Goal: Information Seeking & Learning: Find specific fact

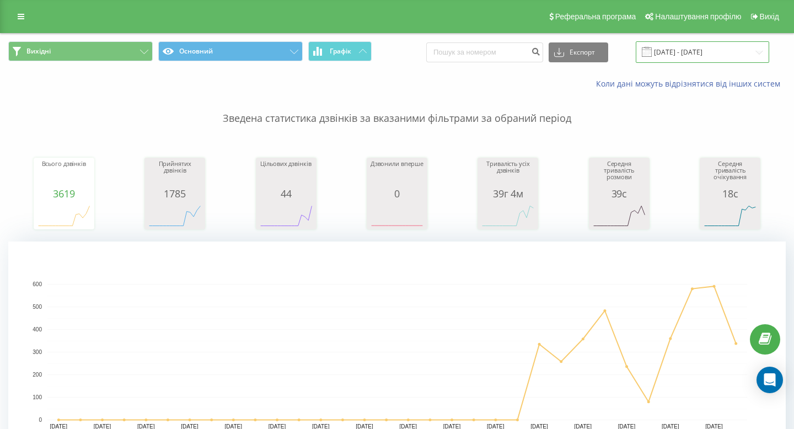
click at [687, 46] on input "[DATE] - [DATE]" at bounding box center [701, 51] width 133 height 21
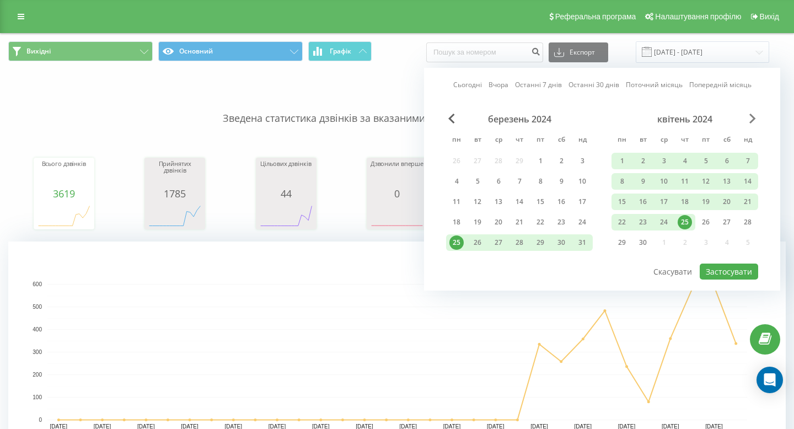
click at [749, 121] on span "Next Month" at bounding box center [752, 119] width 7 height 10
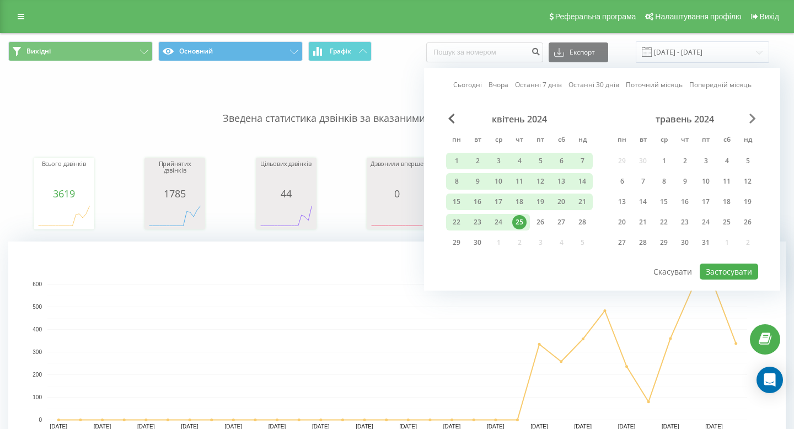
click at [749, 121] on span "Next Month" at bounding box center [752, 119] width 7 height 10
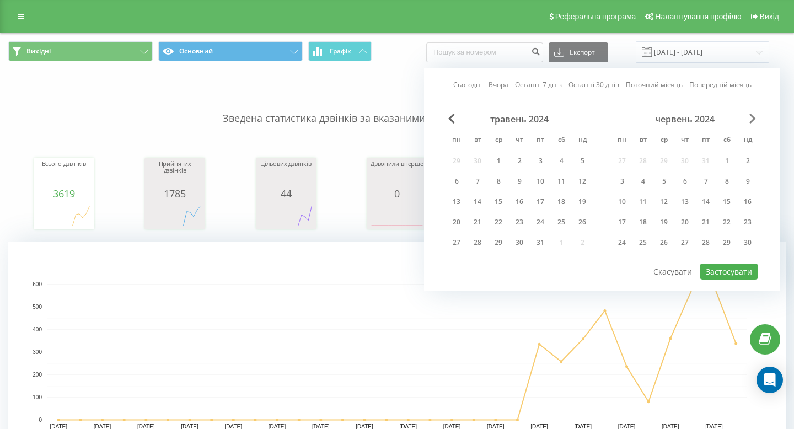
click at [749, 121] on span "Next Month" at bounding box center [752, 119] width 7 height 10
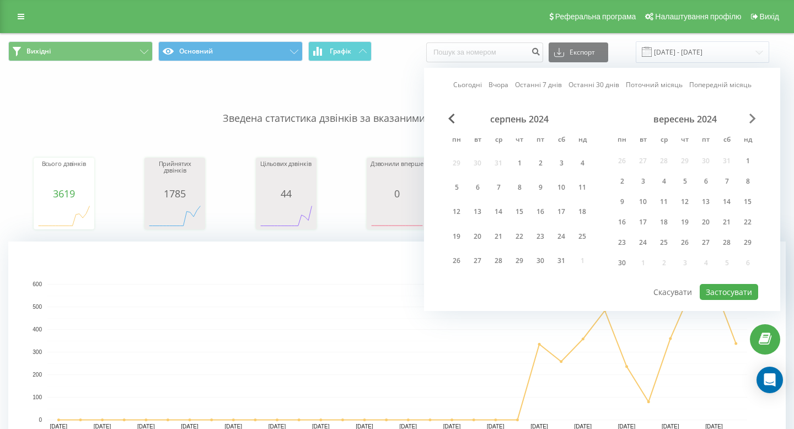
click at [749, 121] on span "Next Month" at bounding box center [752, 119] width 7 height 10
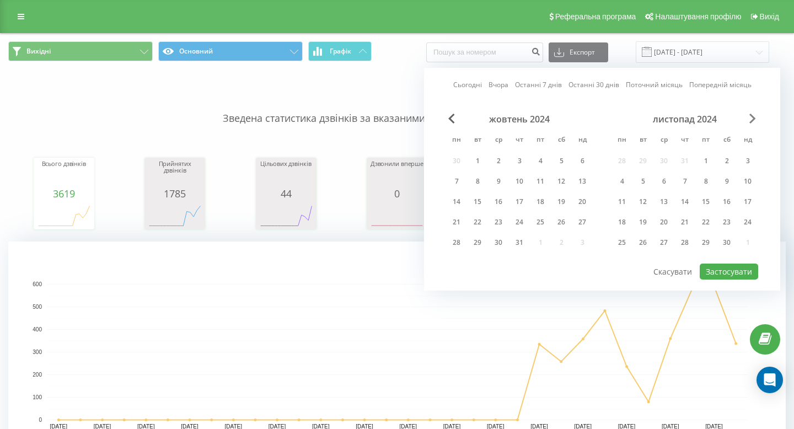
click at [749, 121] on span "Next Month" at bounding box center [752, 119] width 7 height 10
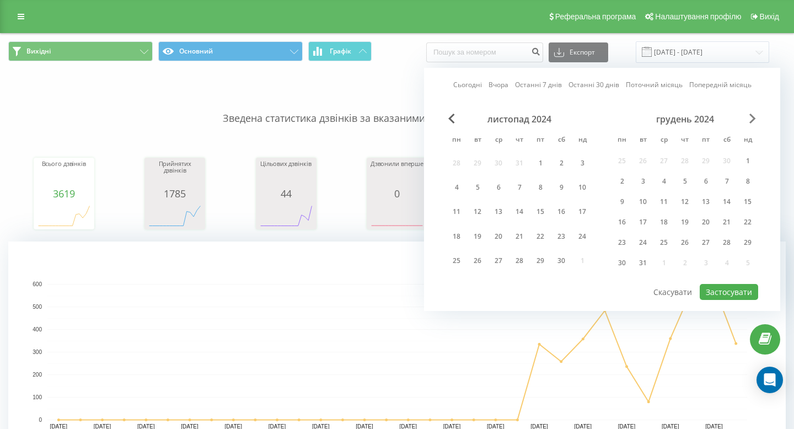
click at [749, 121] on span "Next Month" at bounding box center [752, 119] width 7 height 10
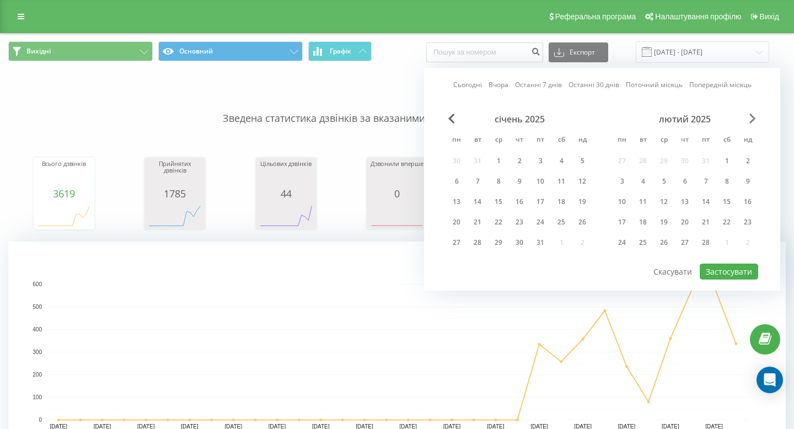
click at [749, 121] on span "Next Month" at bounding box center [752, 119] width 7 height 10
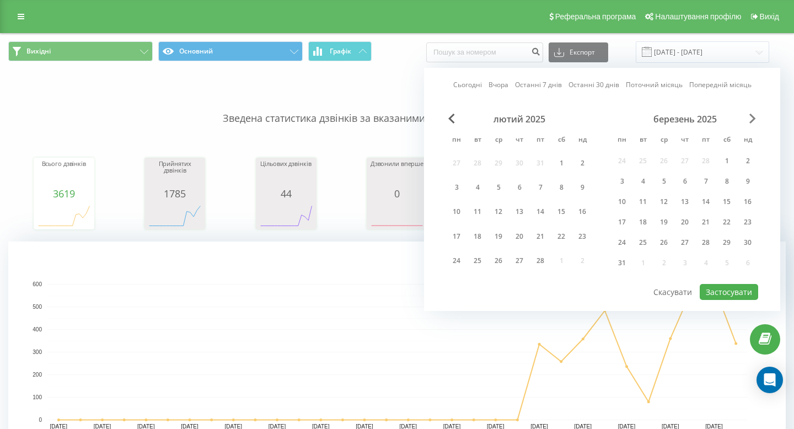
click at [749, 121] on span "Next Month" at bounding box center [752, 119] width 7 height 10
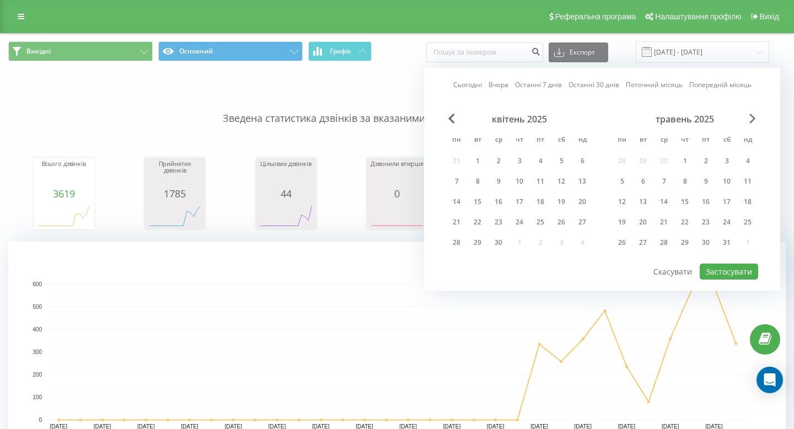
click at [749, 121] on span "Next Month" at bounding box center [752, 119] width 7 height 10
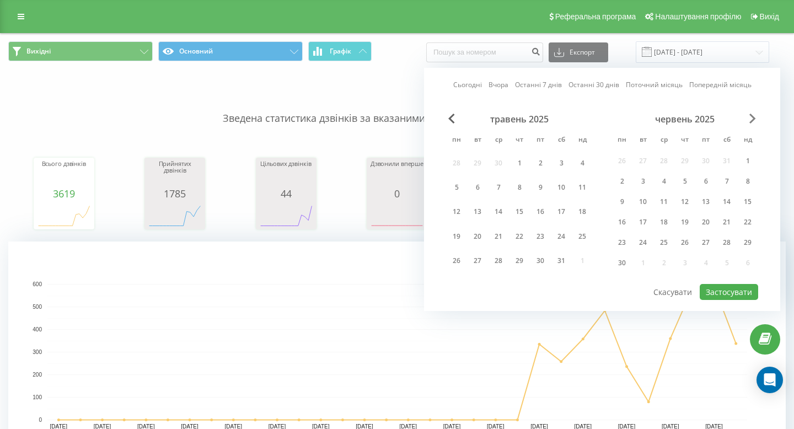
click at [749, 121] on span "Next Month" at bounding box center [752, 119] width 7 height 10
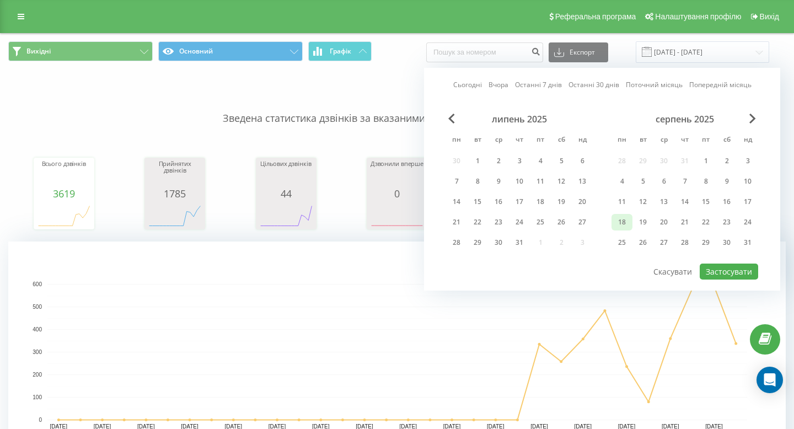
click at [621, 219] on div "18" at bounding box center [621, 222] width 14 height 14
click at [642, 225] on div "19" at bounding box center [642, 222] width 14 height 14
click at [735, 271] on button "Застосувати" at bounding box center [728, 271] width 58 height 16
type input "[DATE] - [DATE]"
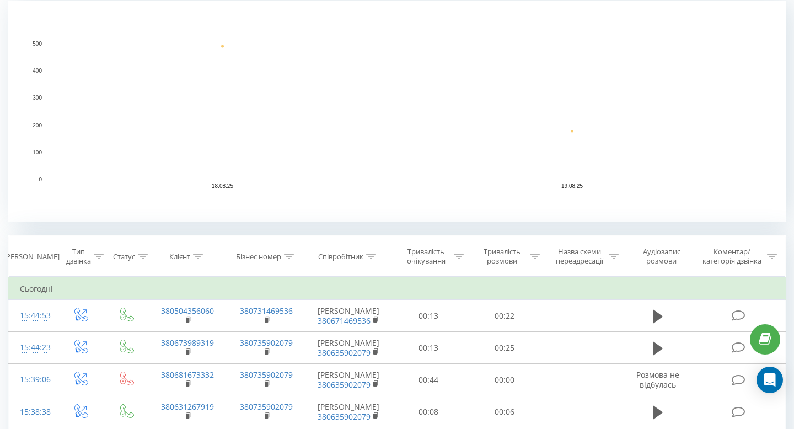
scroll to position [241, 0]
click at [370, 256] on icon at bounding box center [371, 256] width 10 height 6
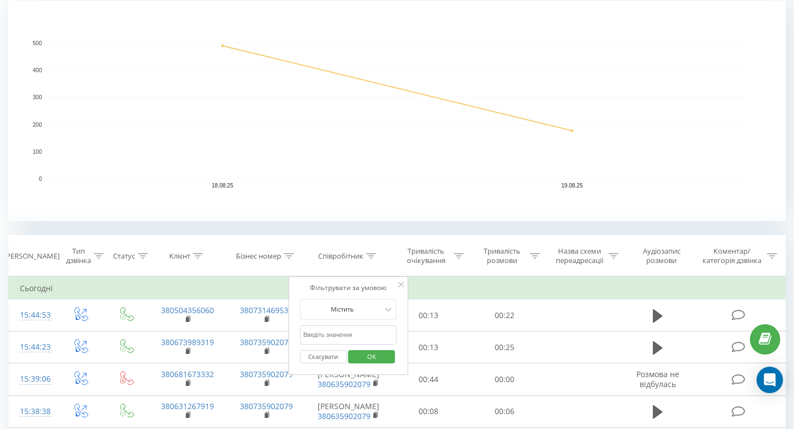
click at [332, 334] on input "text" at bounding box center [348, 334] width 97 height 19
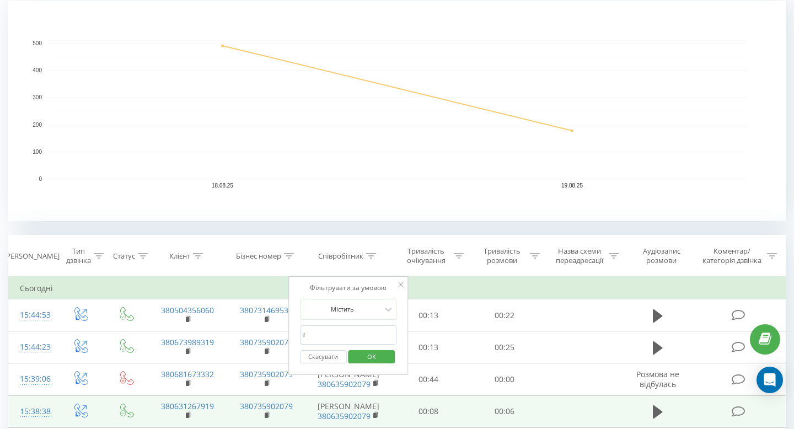
type input "гриб"
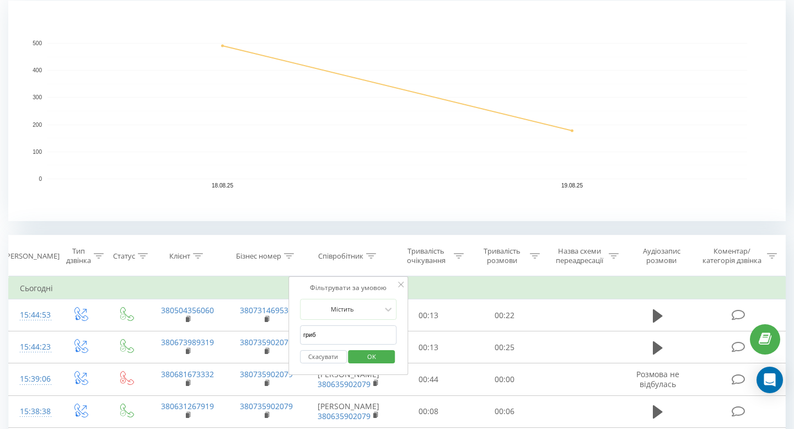
click at [372, 359] on span "OK" at bounding box center [371, 356] width 31 height 17
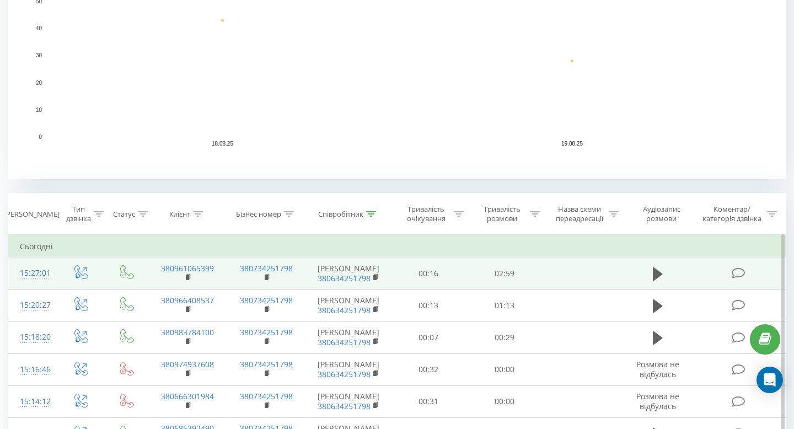
scroll to position [284, 0]
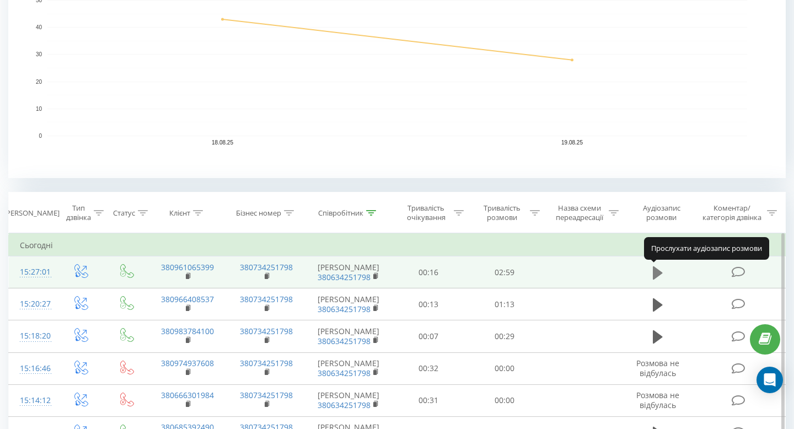
click at [659, 269] on icon at bounding box center [658, 272] width 10 height 15
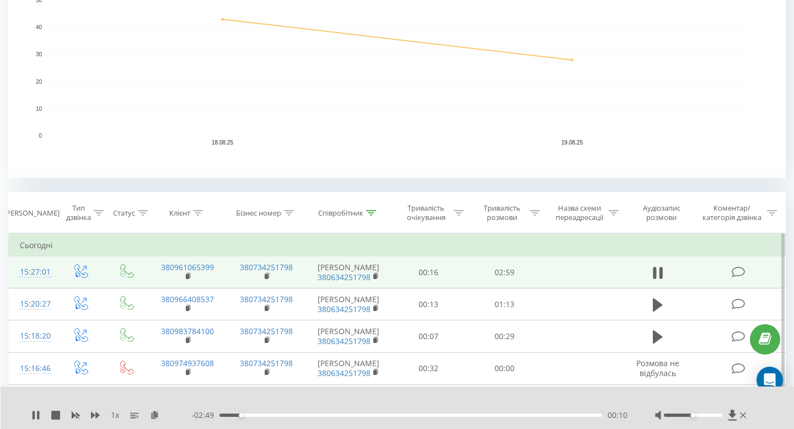
click at [659, 269] on icon at bounding box center [660, 273] width 3 height 12
click at [659, 269] on icon at bounding box center [658, 272] width 10 height 15
click at [659, 269] on icon at bounding box center [660, 273] width 3 height 12
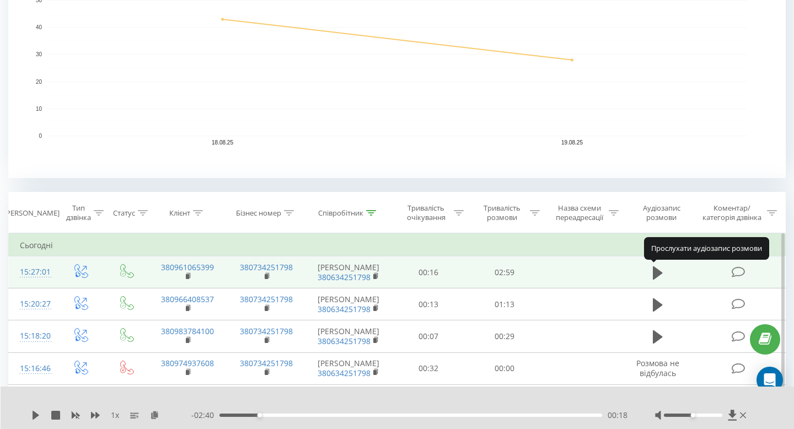
click at [659, 269] on icon at bounding box center [658, 272] width 10 height 15
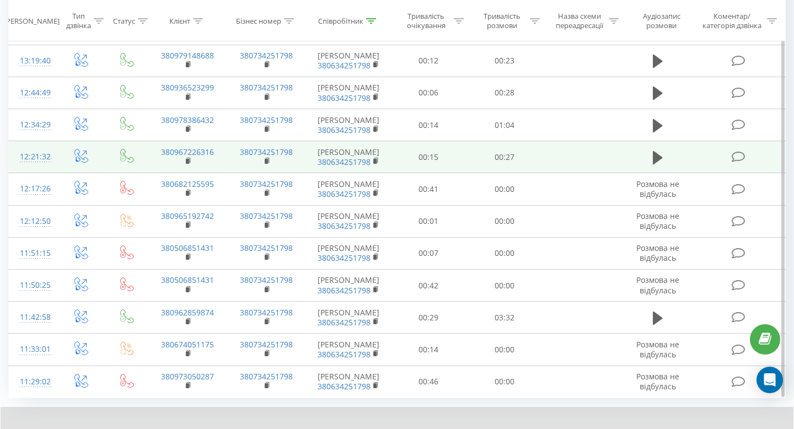
scroll to position [909, 0]
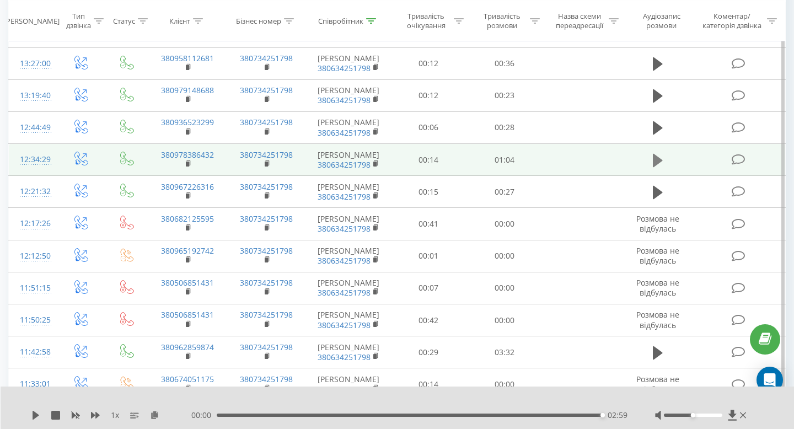
click at [654, 161] on icon at bounding box center [658, 159] width 10 height 13
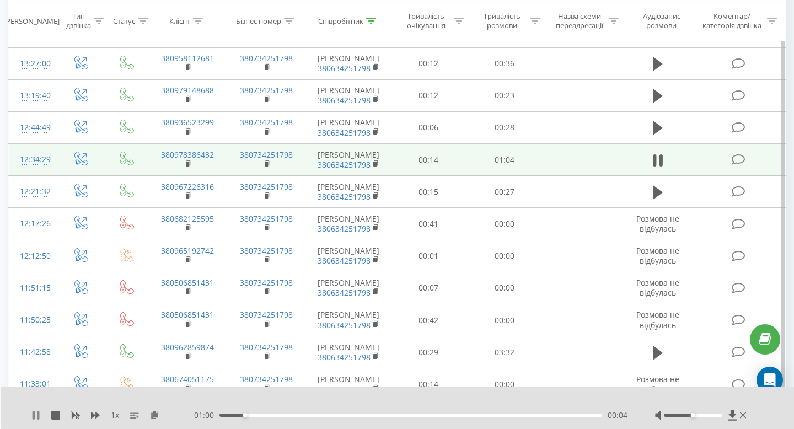
click at [32, 413] on icon at bounding box center [35, 415] width 9 height 9
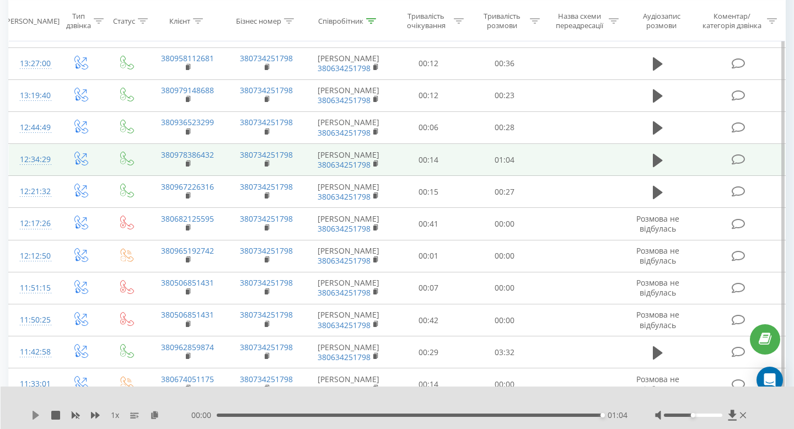
click at [34, 416] on icon at bounding box center [36, 415] width 7 height 9
click at [36, 415] on icon at bounding box center [36, 415] width 7 height 9
click at [217, 415] on div "01:04" at bounding box center [409, 414] width 385 height 3
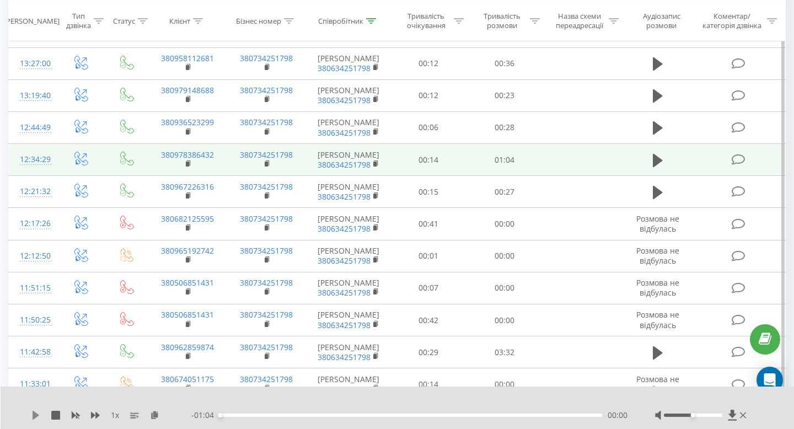
click at [32, 414] on icon at bounding box center [35, 415] width 9 height 9
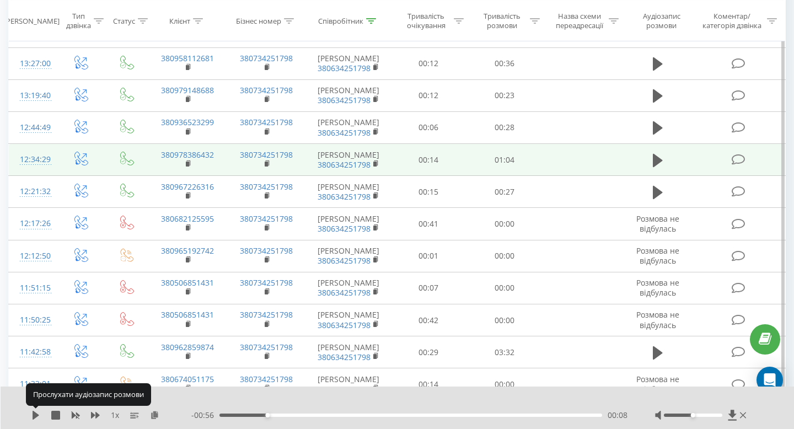
click at [32, 414] on icon at bounding box center [35, 415] width 9 height 9
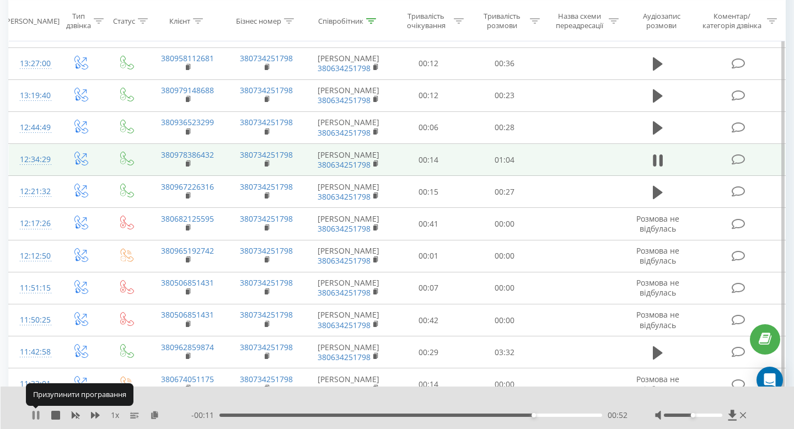
click at [35, 414] on icon at bounding box center [35, 415] width 9 height 9
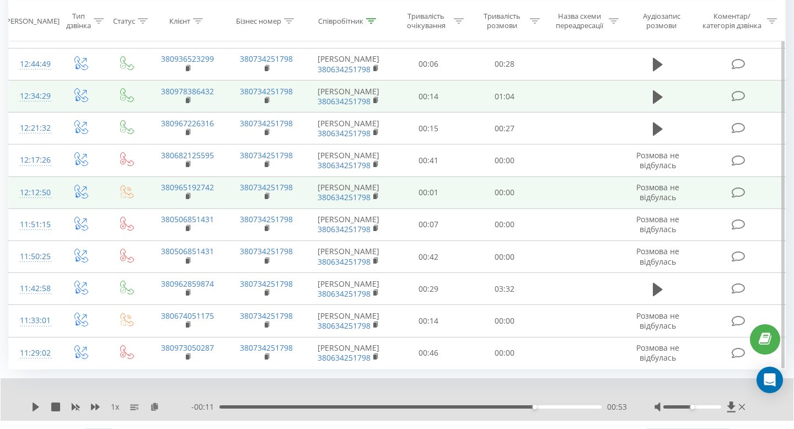
scroll to position [997, 0]
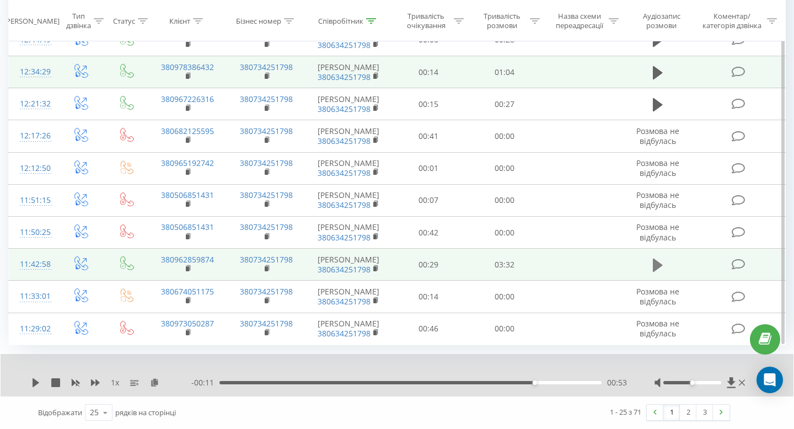
click at [653, 262] on icon at bounding box center [658, 264] width 10 height 13
click at [251, 382] on div "00:24" at bounding box center [410, 382] width 382 height 3
click at [34, 380] on icon at bounding box center [34, 382] width 2 height 9
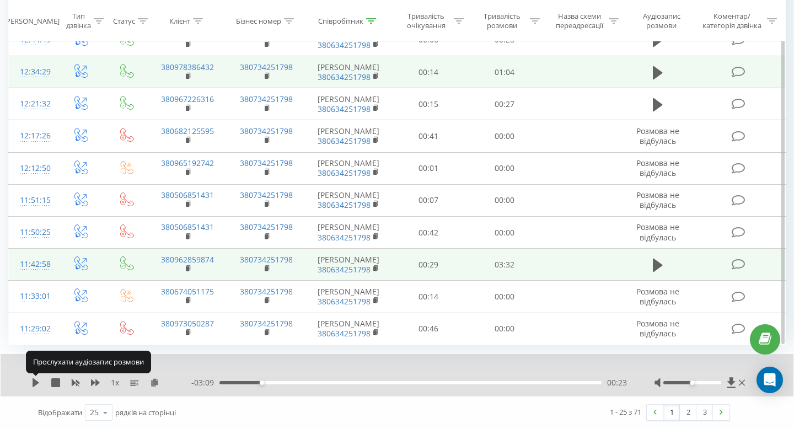
click at [34, 380] on icon at bounding box center [36, 382] width 7 height 9
click at [34, 380] on icon at bounding box center [34, 382] width 2 height 9
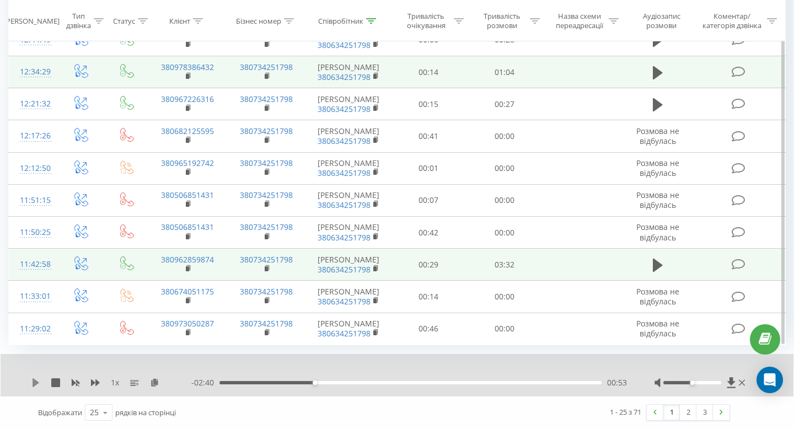
click at [33, 384] on icon at bounding box center [36, 382] width 7 height 9
click at [35, 381] on icon at bounding box center [35, 382] width 9 height 9
click at [310, 381] on div "01:41" at bounding box center [410, 382] width 382 height 3
click at [33, 383] on icon at bounding box center [36, 382] width 7 height 9
click at [40, 382] on icon at bounding box center [35, 382] width 9 height 9
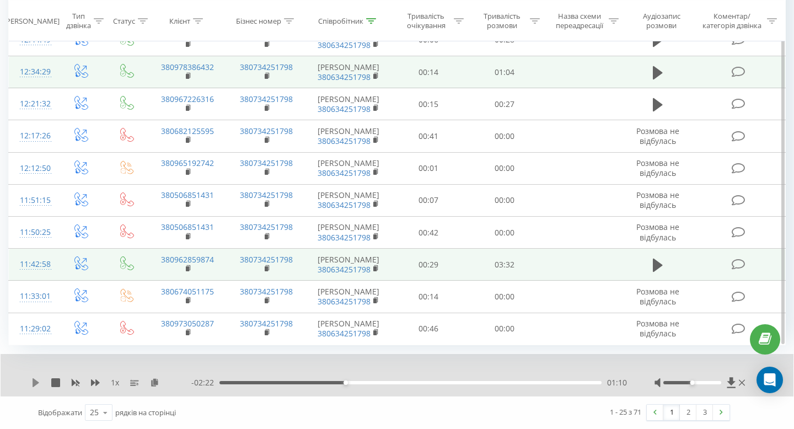
click at [35, 383] on icon at bounding box center [36, 382] width 7 height 9
click at [33, 386] on icon at bounding box center [34, 382] width 2 height 9
click at [37, 381] on icon at bounding box center [36, 382] width 7 height 9
click at [37, 381] on icon at bounding box center [38, 382] width 2 height 9
click at [34, 384] on icon at bounding box center [36, 382] width 7 height 9
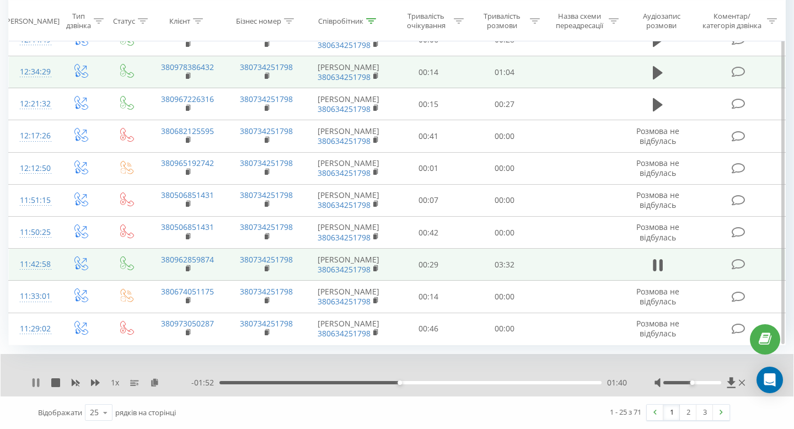
click at [36, 380] on icon at bounding box center [35, 382] width 9 height 9
click at [389, 381] on div "01:40" at bounding box center [410, 382] width 382 height 3
click at [35, 383] on icon at bounding box center [36, 382] width 7 height 9
click at [36, 381] on icon at bounding box center [35, 382] width 9 height 9
click at [36, 380] on icon at bounding box center [36, 382] width 7 height 9
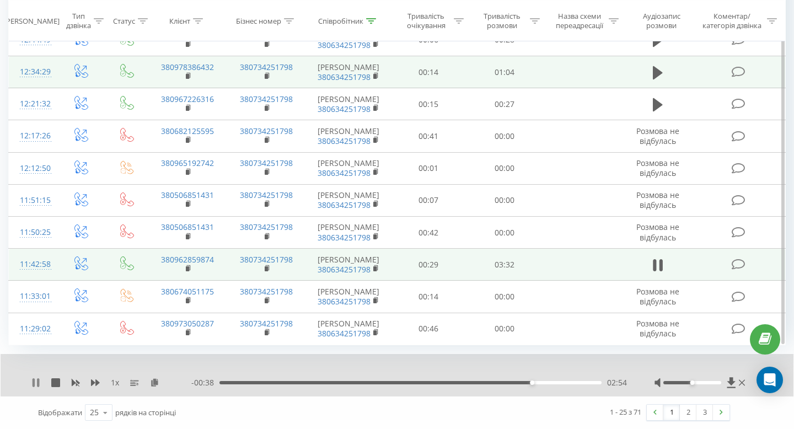
click at [37, 381] on icon at bounding box center [38, 382] width 2 height 9
click at [35, 382] on icon at bounding box center [36, 382] width 7 height 9
click at [313, 381] on div "03:32" at bounding box center [410, 382] width 382 height 3
click at [293, 381] on div "00:53" at bounding box center [410, 382] width 382 height 3
click at [36, 382] on icon at bounding box center [35, 382] width 9 height 9
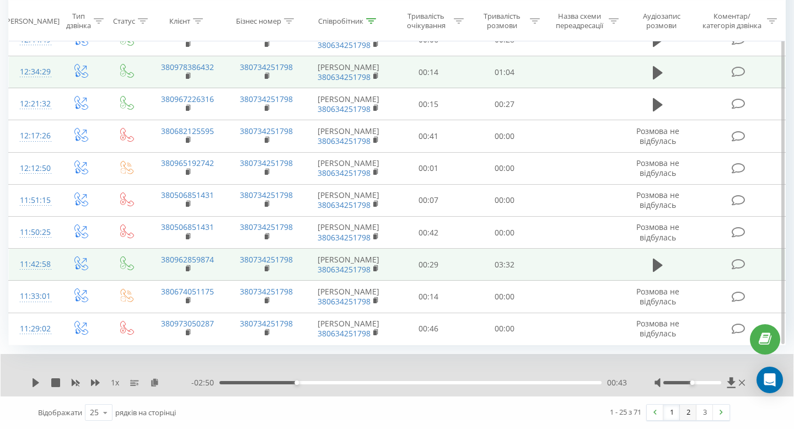
click at [688, 414] on link "2" at bounding box center [688, 412] width 17 height 15
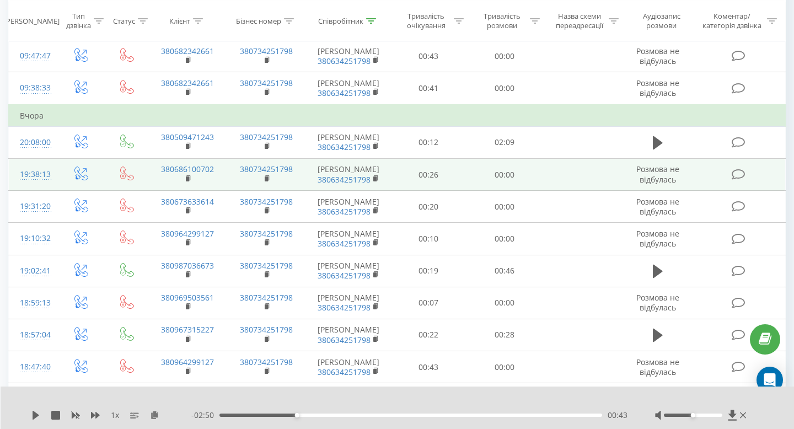
scroll to position [536, 0]
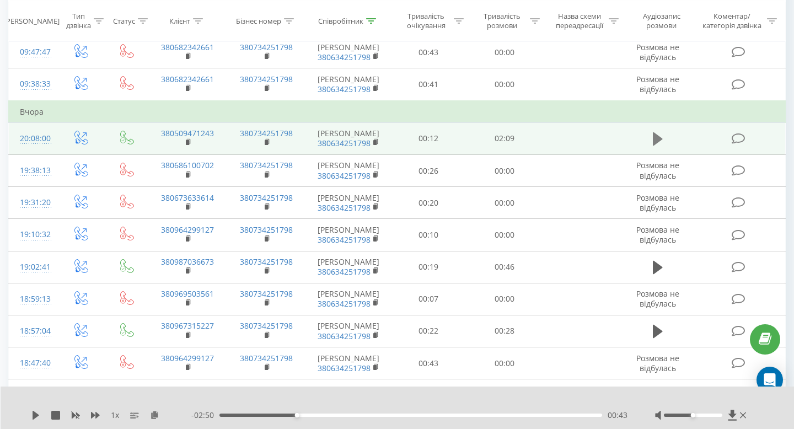
click at [658, 139] on icon at bounding box center [658, 138] width 10 height 13
click at [658, 139] on icon at bounding box center [658, 138] width 10 height 15
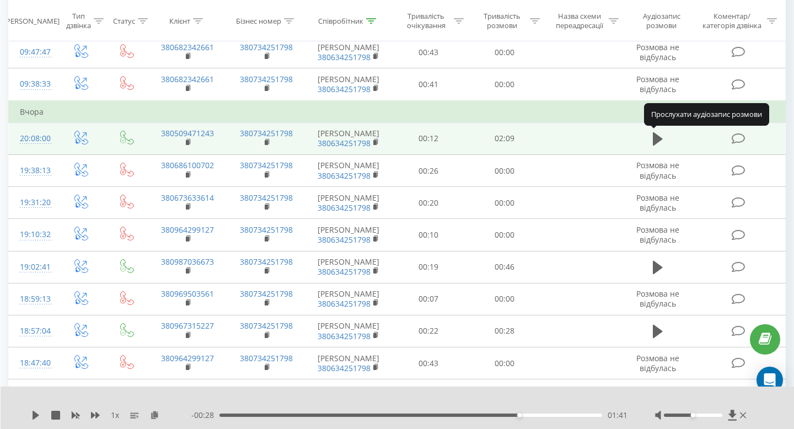
click at [658, 139] on icon at bounding box center [658, 138] width 10 height 13
click at [658, 143] on icon at bounding box center [658, 138] width 10 height 15
